Goal: Entertainment & Leisure: Consume media (video, audio)

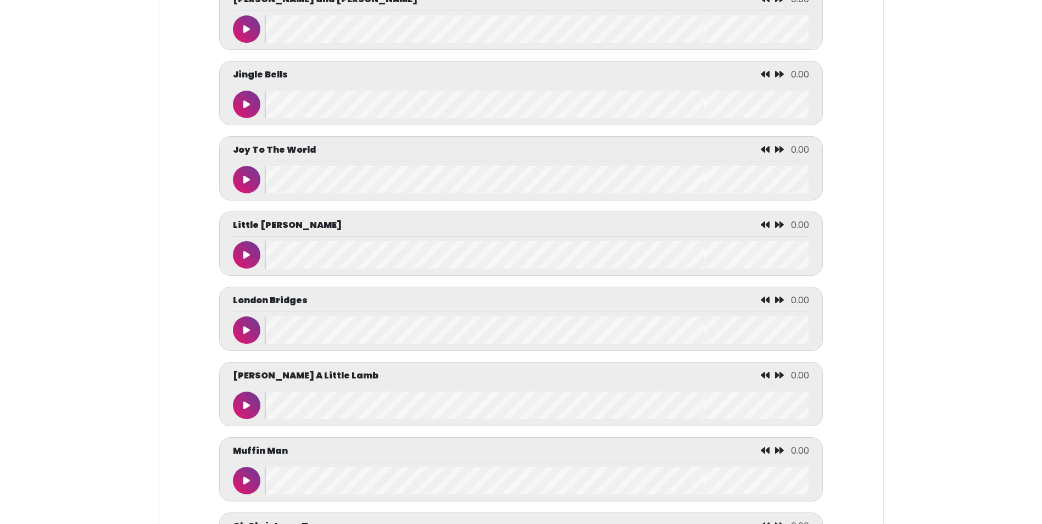
scroll to position [3626, 0]
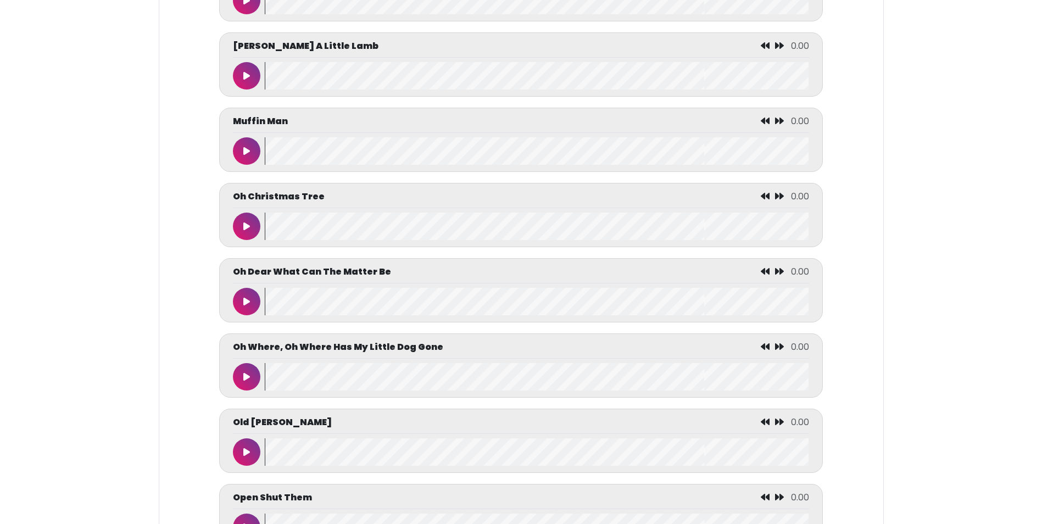
click at [248, 80] on icon at bounding box center [246, 75] width 7 height 9
drag, startPoint x: 287, startPoint y: 95, endPoint x: 346, endPoint y: 99, distance: 59.0
click at [342, 90] on wave at bounding box center [537, 75] width 544 height 27
click at [243, 90] on button at bounding box center [246, 75] width 27 height 27
click at [397, 90] on wave at bounding box center [537, 75] width 544 height 27
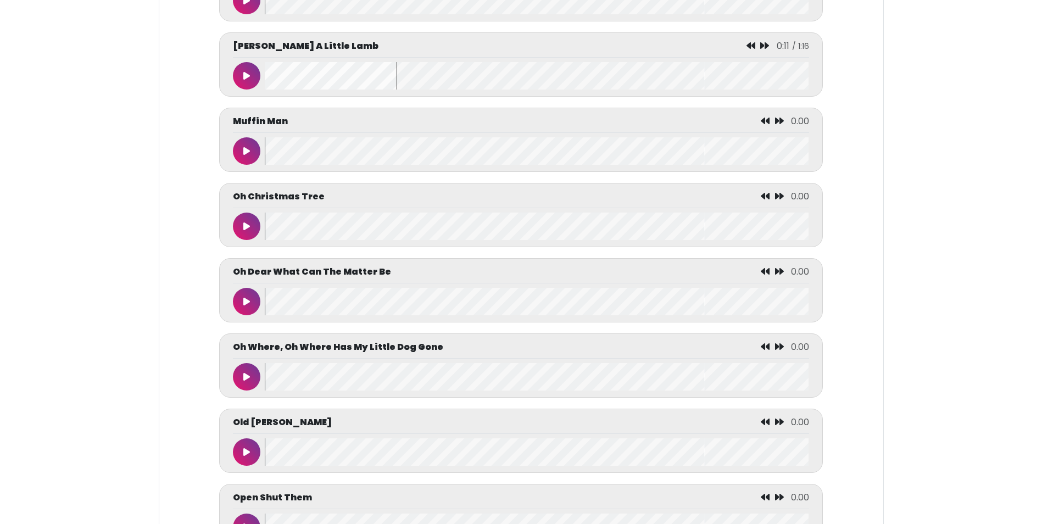
drag, startPoint x: 229, startPoint y: 98, endPoint x: 253, endPoint y: 99, distance: 23.7
click at [229, 97] on div "[PERSON_NAME] A Little Lamb 0:11 / 1:16" at bounding box center [520, 64] width 603 height 64
click at [253, 90] on button at bounding box center [246, 75] width 27 height 27
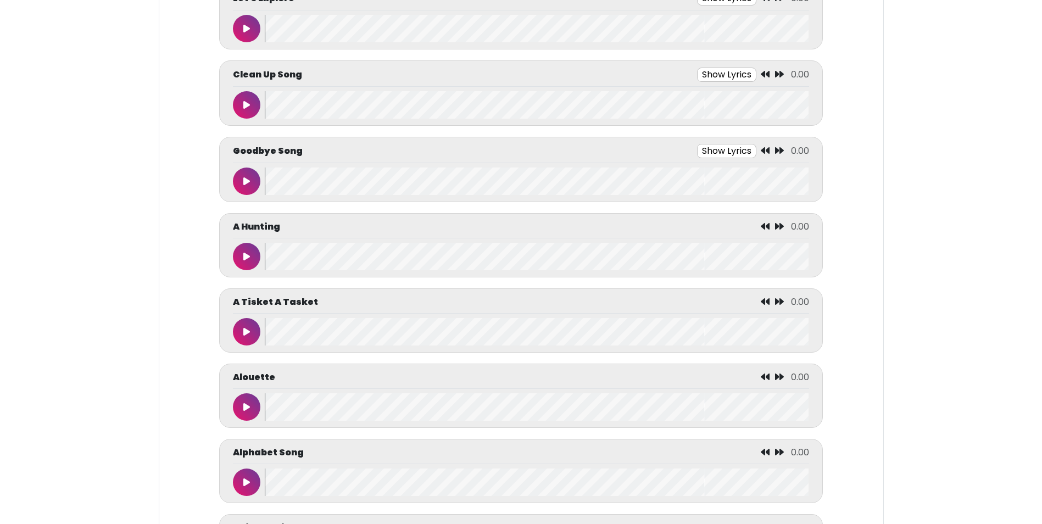
scroll to position [220, 0]
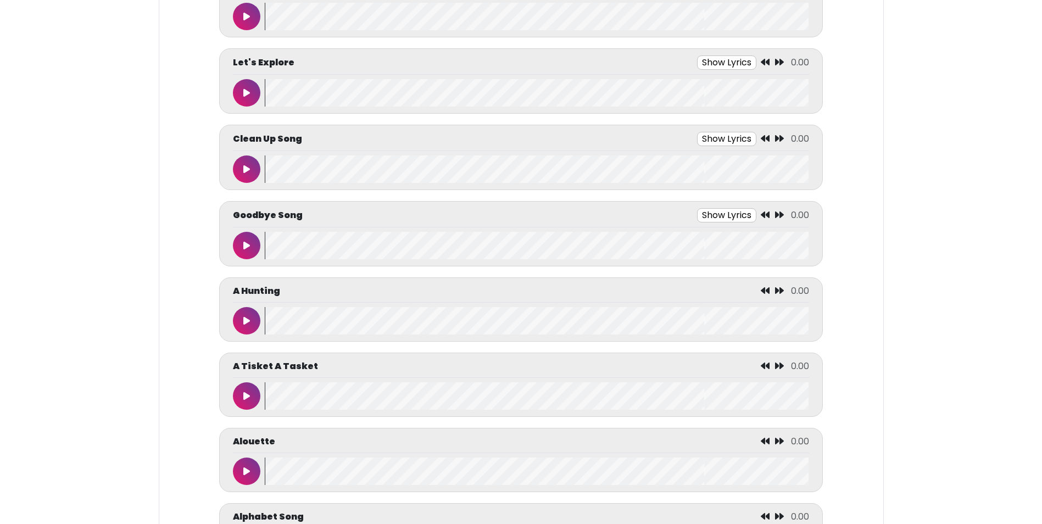
drag, startPoint x: 249, startPoint y: 230, endPoint x: 251, endPoint y: 237, distance: 7.2
click at [251, 236] on div "Goodbye Song Show Lyrics 0.00 Goodbye music time Songs were sung" at bounding box center [521, 233] width 576 height 51
click at [248, 243] on icon at bounding box center [246, 245] width 7 height 9
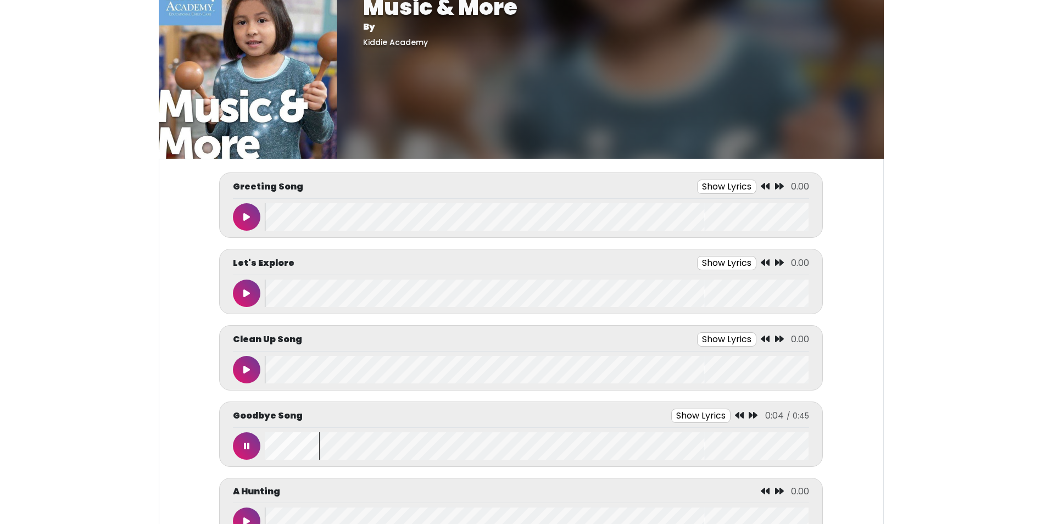
scroll to position [0, 0]
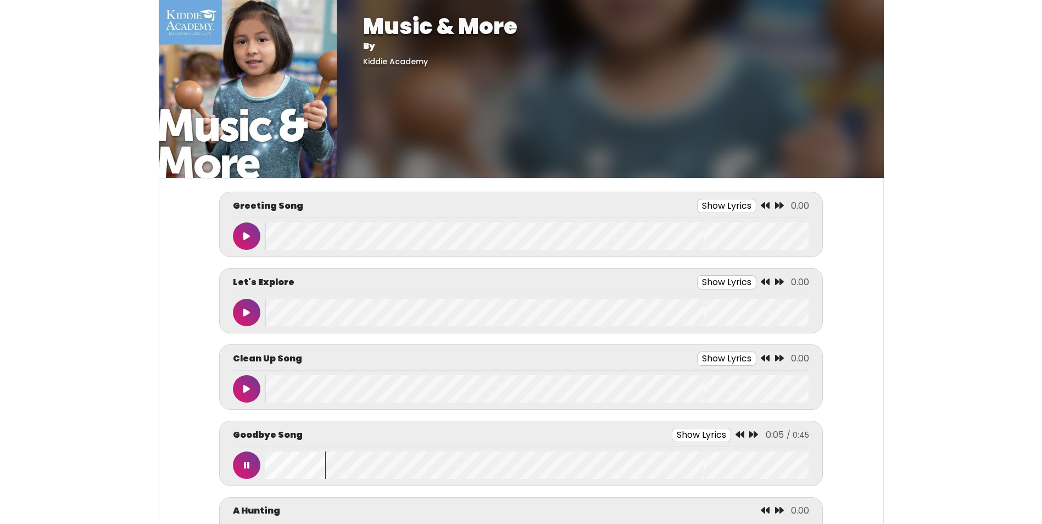
click at [238, 231] on button at bounding box center [246, 236] width 27 height 27
